Goal: Task Accomplishment & Management: Manage account settings

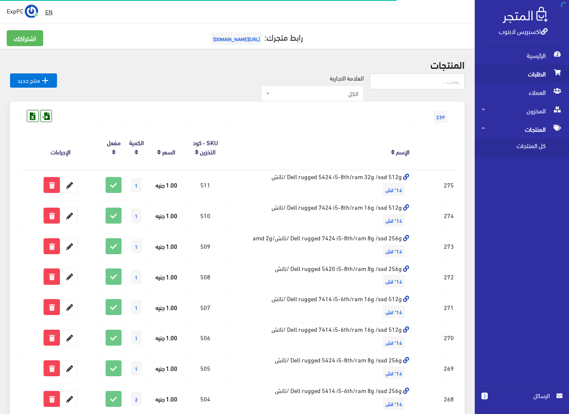
click at [511, 77] on span "الطلبات" at bounding box center [521, 74] width 81 height 18
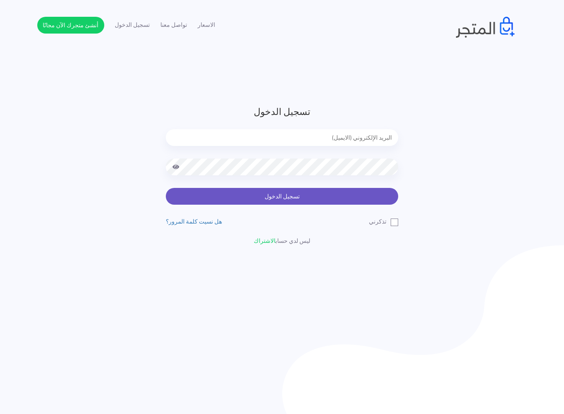
type input "[EMAIL_ADDRESS][DOMAIN_NAME]"
click at [317, 200] on button "تسجيل الدخول" at bounding box center [282, 196] width 233 height 17
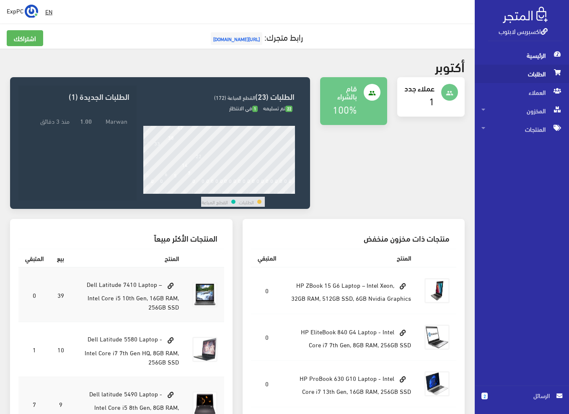
click at [497, 75] on span "الطلبات" at bounding box center [521, 74] width 81 height 18
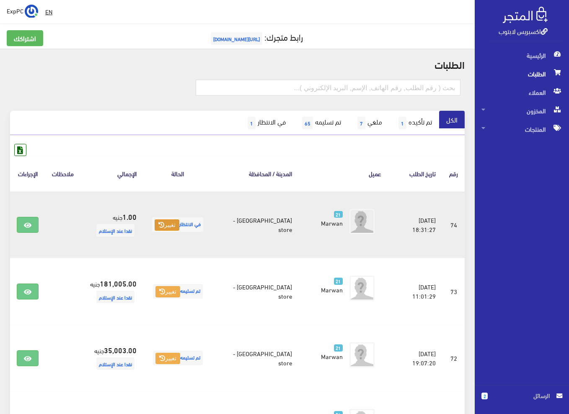
click at [172, 221] on button "تغيير" at bounding box center [167, 225] width 25 height 12
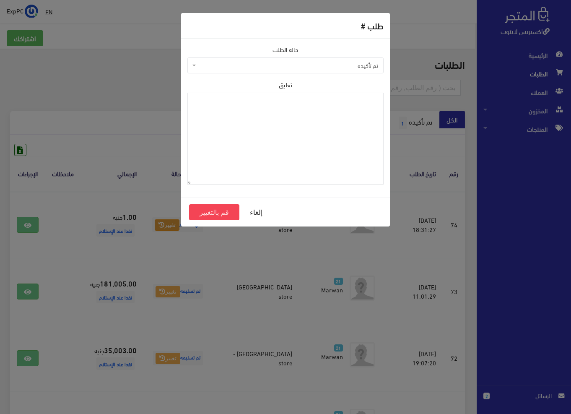
click at [334, 71] on span "تم تأكيده" at bounding box center [285, 65] width 196 height 16
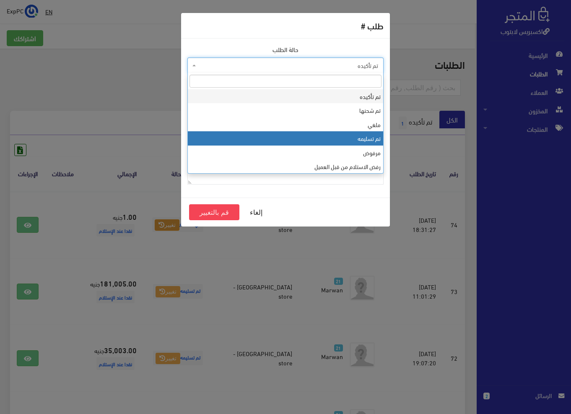
select select "4"
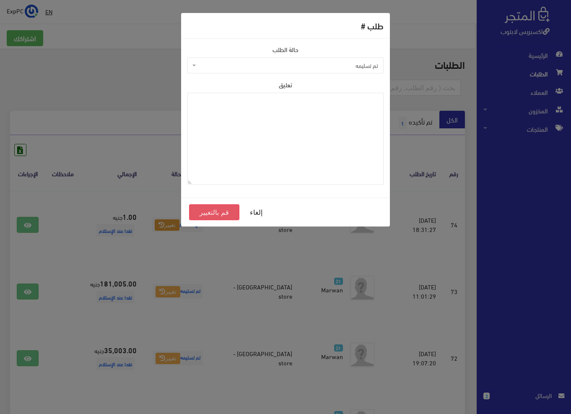
click at [220, 207] on button "قم بالتغيير" at bounding box center [214, 212] width 50 height 16
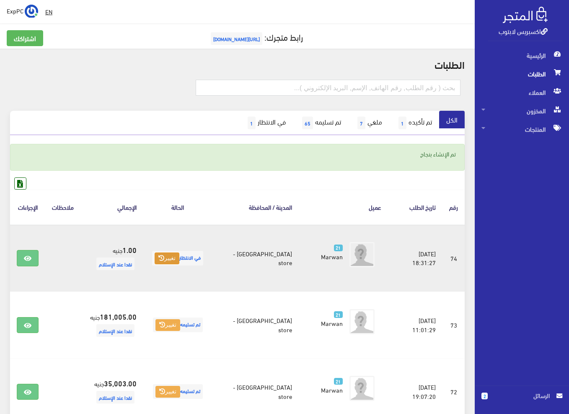
click at [167, 255] on button "تغيير" at bounding box center [167, 258] width 25 height 12
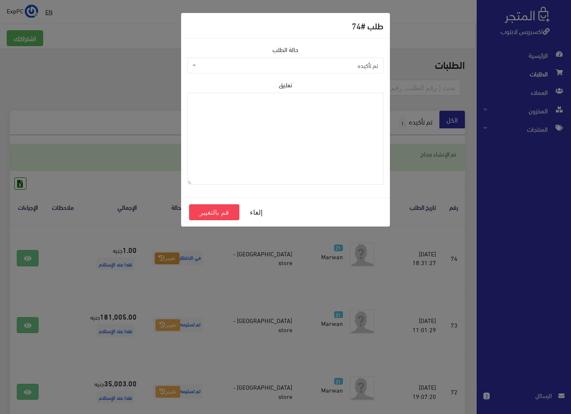
click at [363, 68] on span "تم تأكيده" at bounding box center [288, 65] width 180 height 8
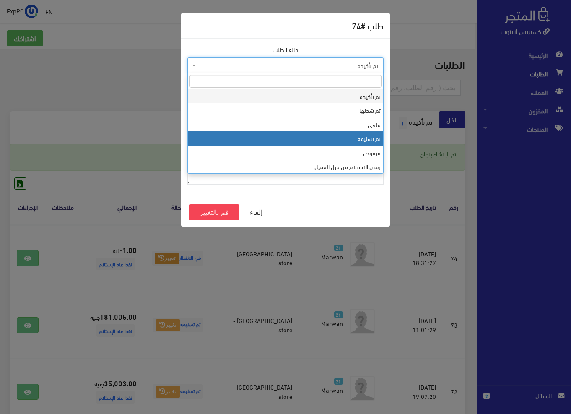
select select "4"
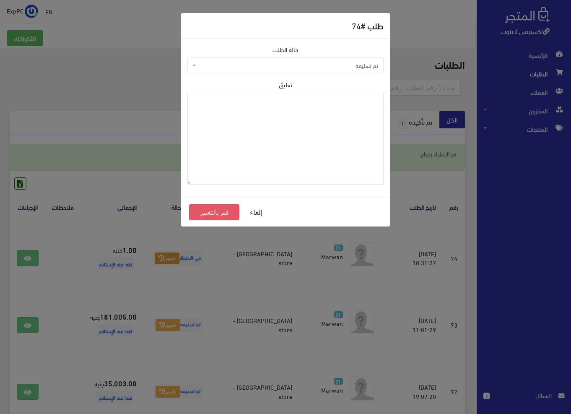
click at [212, 210] on button "قم بالتغيير" at bounding box center [214, 212] width 50 height 16
